Goal: Transaction & Acquisition: Purchase product/service

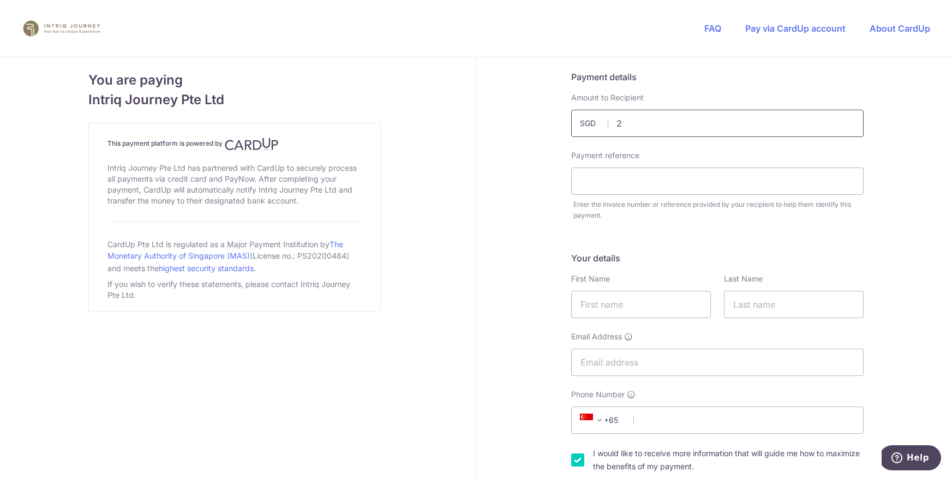
click at [642, 125] on input "2" at bounding box center [717, 123] width 292 height 27
click at [668, 123] on input "29" at bounding box center [717, 123] width 292 height 27
click at [626, 123] on input "29" at bounding box center [717, 123] width 292 height 27
type input "2912.00"
click at [614, 179] on input "text" at bounding box center [717, 180] width 292 height 27
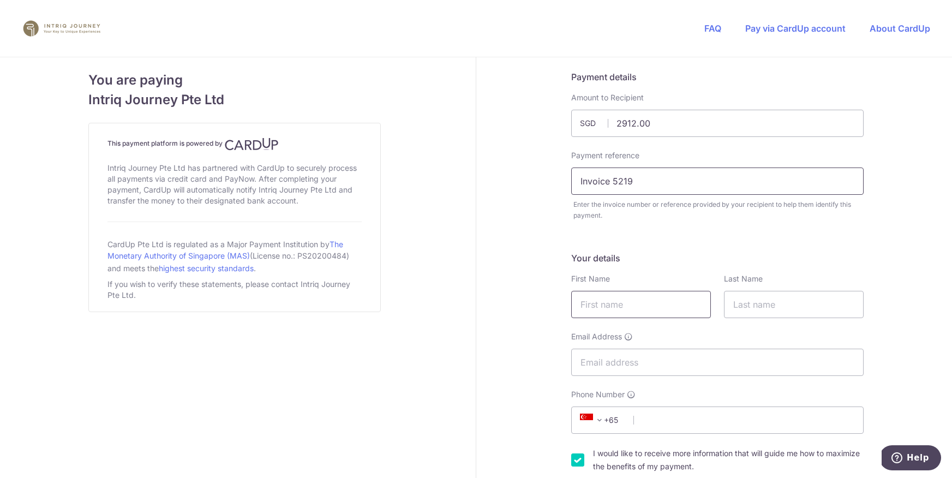
type input "Invoice 5219"
type input "[PERSON_NAME]"
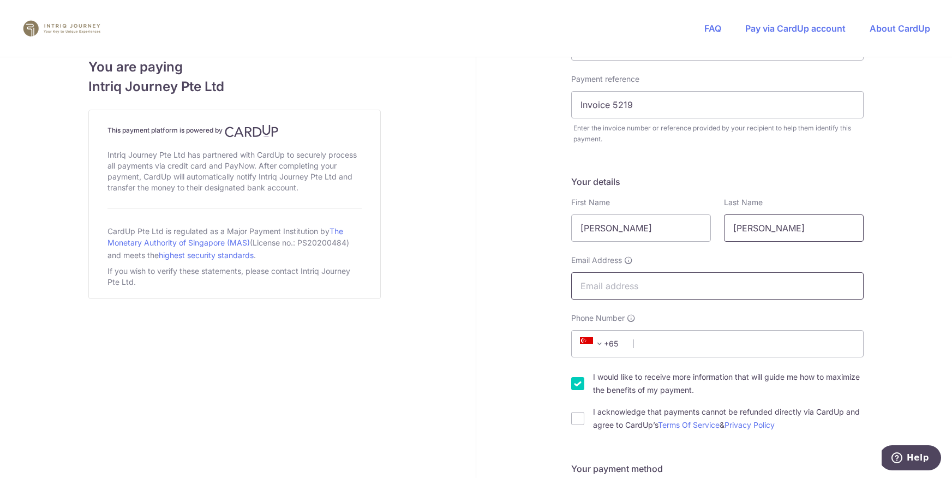
type input "[PERSON_NAME]"
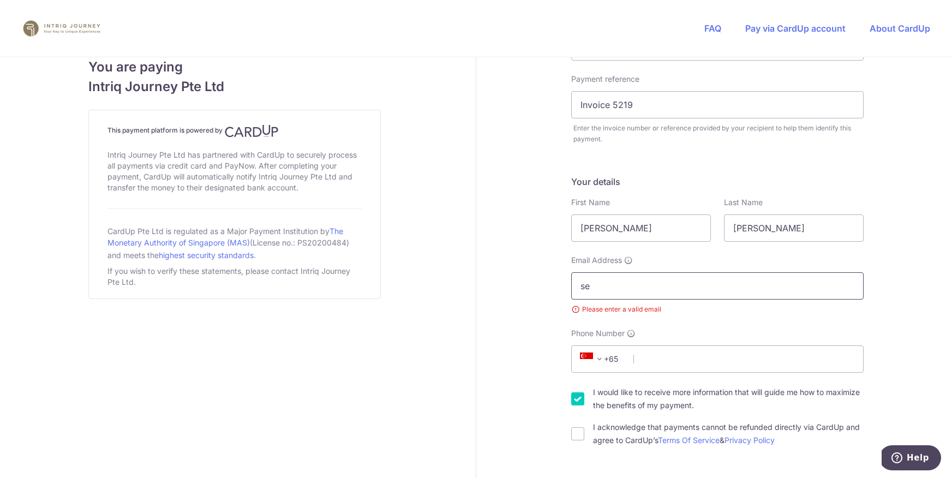
type input "[EMAIL_ADDRESS][DOMAIN_NAME]"
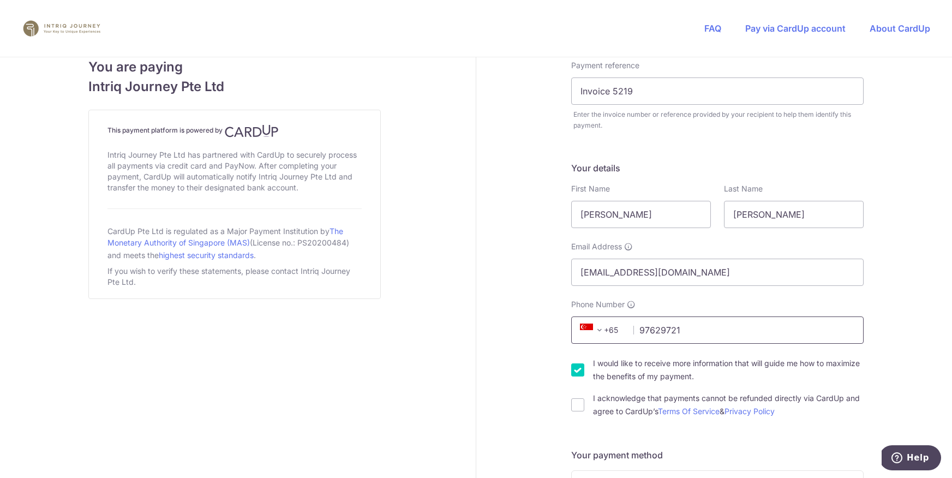
scroll to position [159, 0]
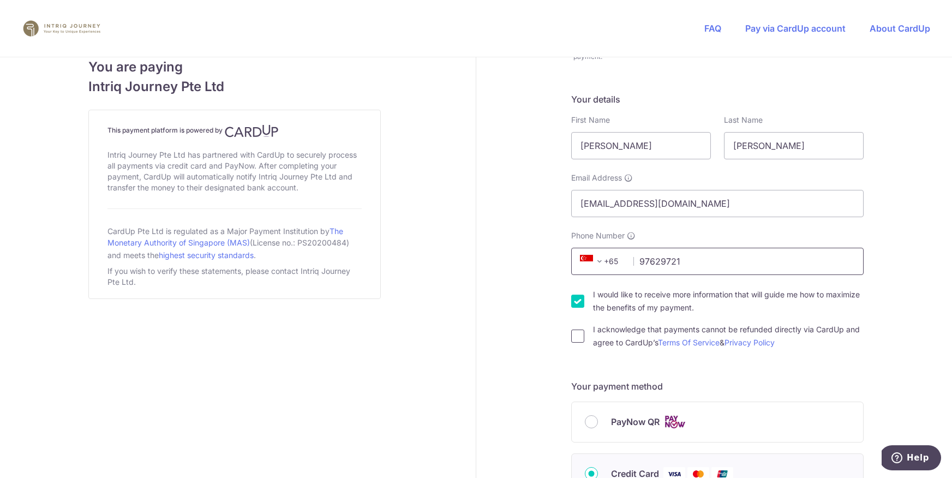
type input "97629721"
click at [576, 339] on input "I acknowledge that payments cannot be refunded directly via CardUp and agree to…" at bounding box center [577, 335] width 13 height 13
checkbox input "true"
click at [571, 300] on input "I would like to receive more information that will guide me how to maximize the…" at bounding box center [577, 301] width 13 height 13
checkbox input "false"
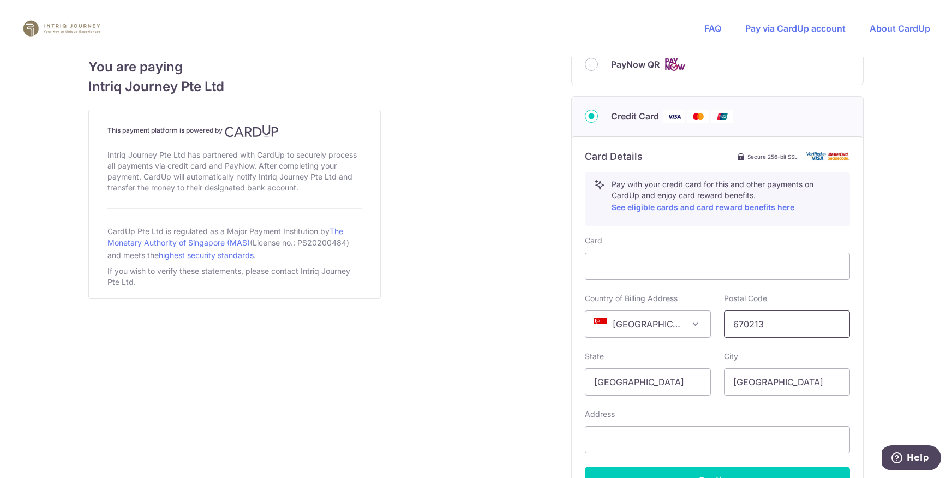
scroll to position [638, 0]
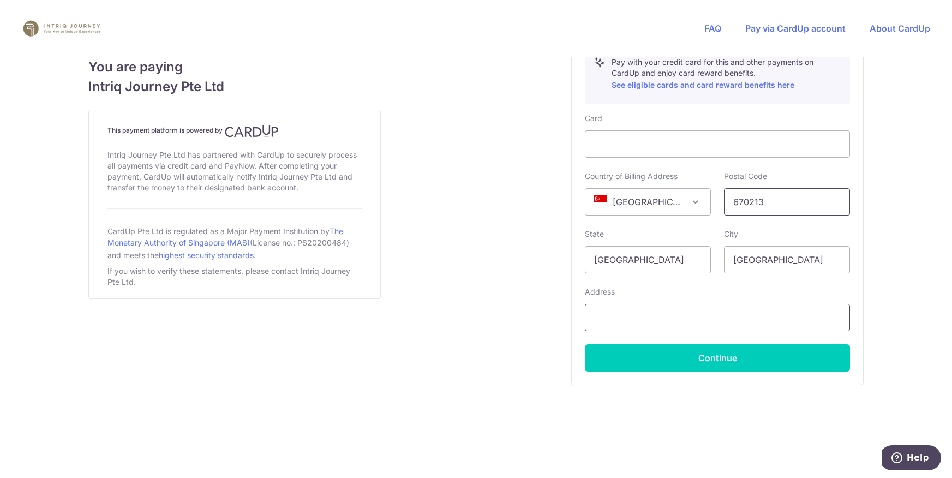
type input "670213"
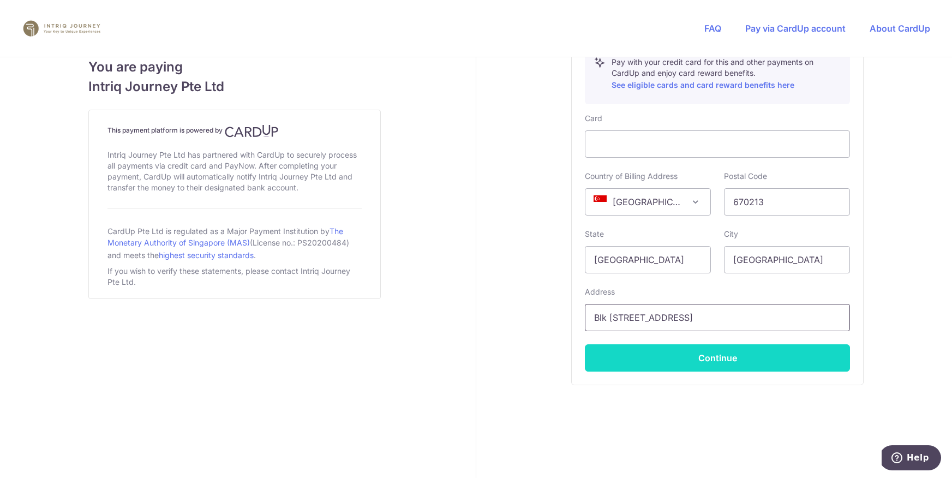
type input "Blk [STREET_ADDRESS]"
click at [693, 362] on button "Continue" at bounding box center [717, 357] width 265 height 27
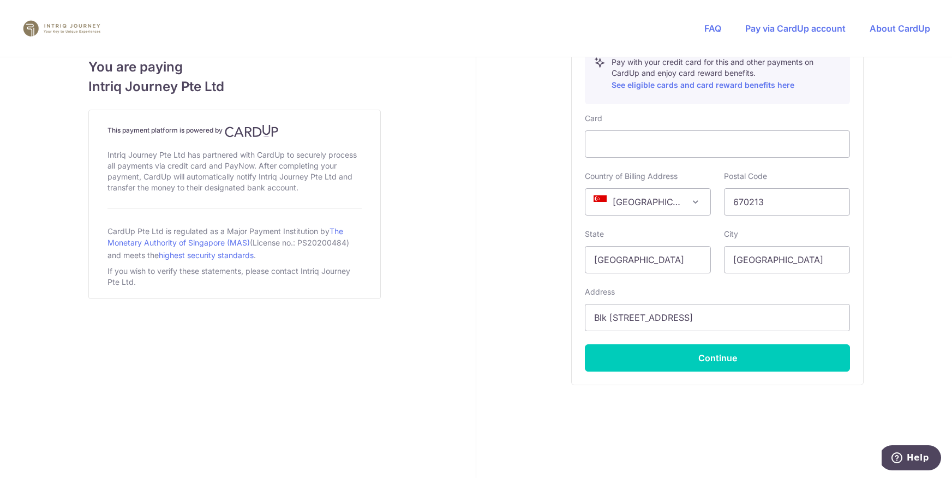
type input "**** 1217"
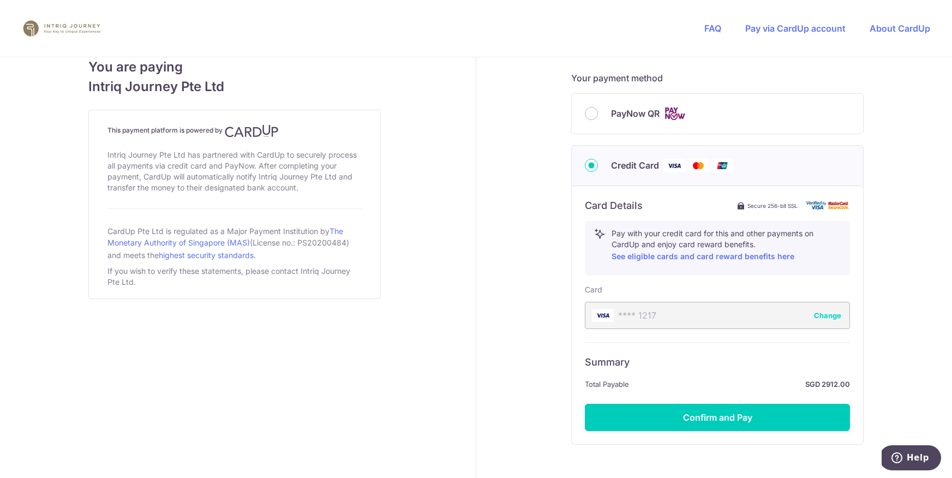
scroll to position [526, 0]
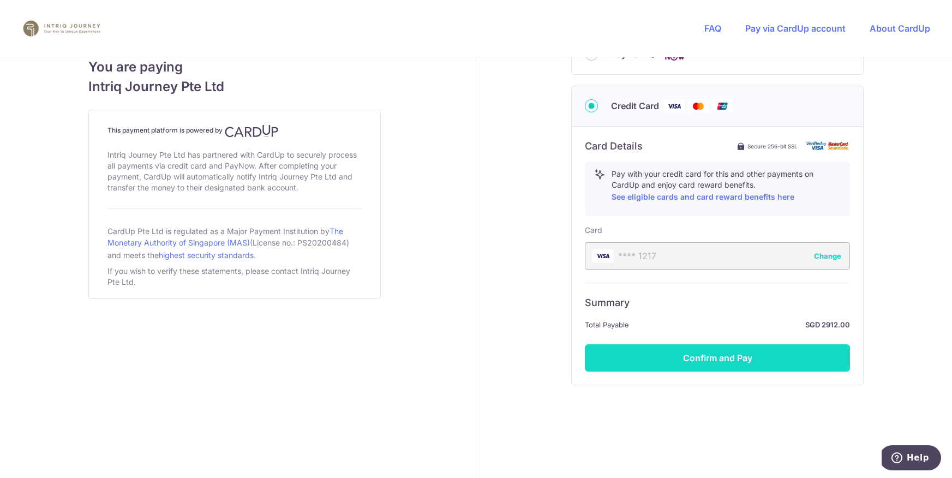
click at [720, 362] on button "Confirm and Pay" at bounding box center [717, 357] width 265 height 27
